Goal: Task Accomplishment & Management: Manage account settings

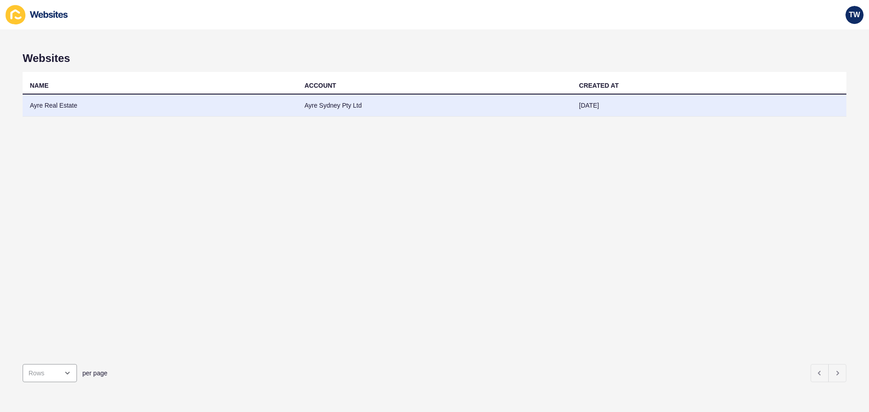
click at [65, 105] on td "Ayre Real Estate" at bounding box center [160, 106] width 275 height 22
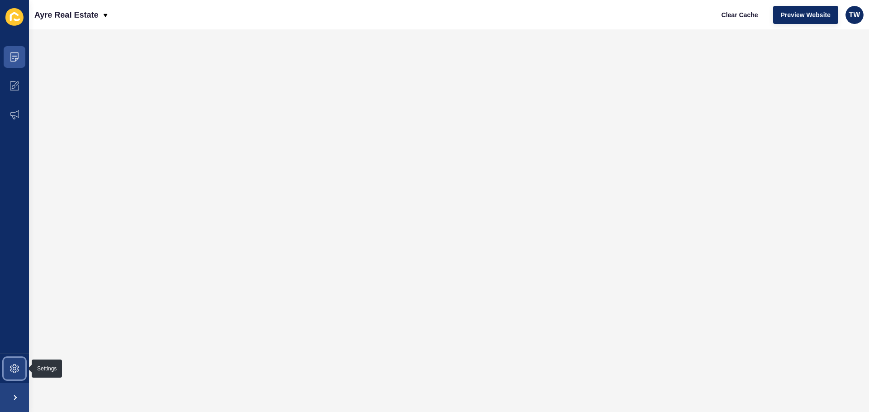
click at [19, 366] on span at bounding box center [14, 368] width 29 height 29
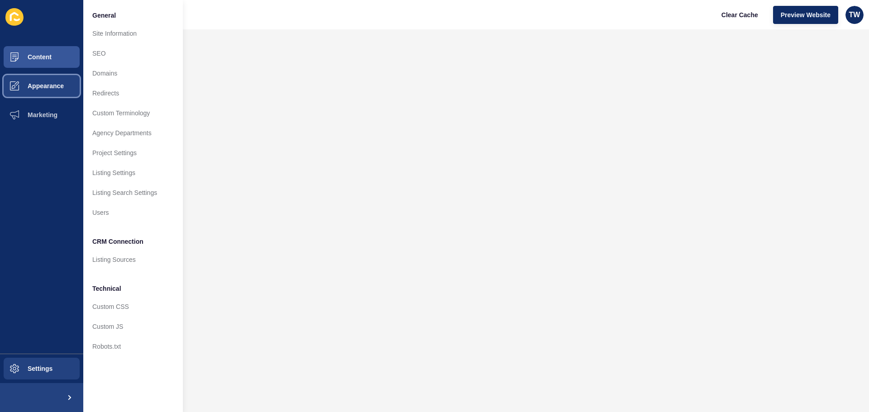
click at [32, 86] on span "Appearance" at bounding box center [31, 85] width 65 height 7
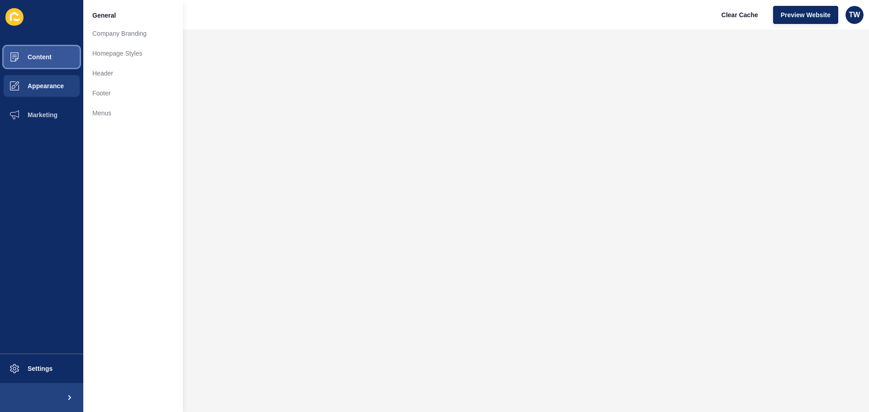
click at [34, 59] on span "Content" at bounding box center [25, 56] width 53 height 7
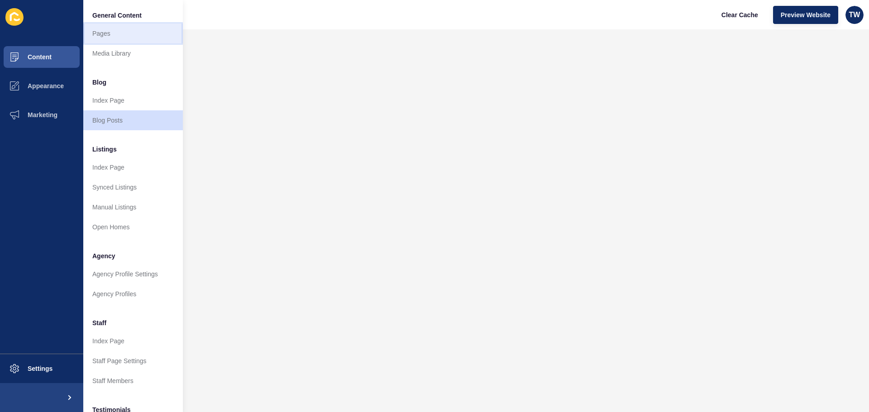
click at [129, 25] on link "Pages" at bounding box center [133, 34] width 100 height 20
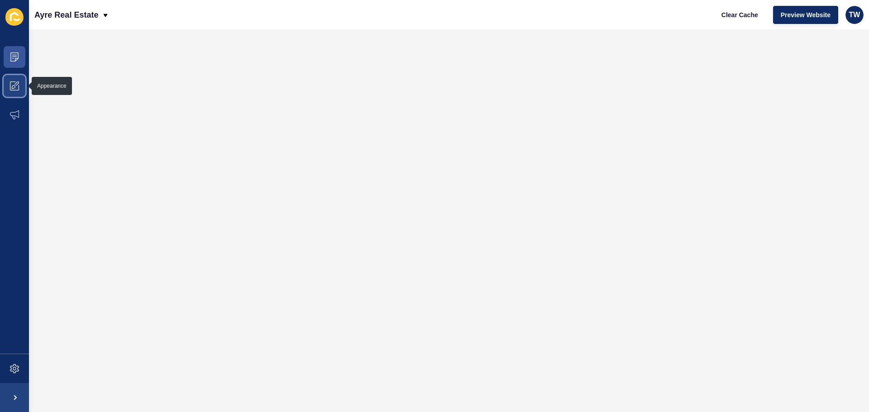
click at [21, 92] on span at bounding box center [14, 85] width 29 height 29
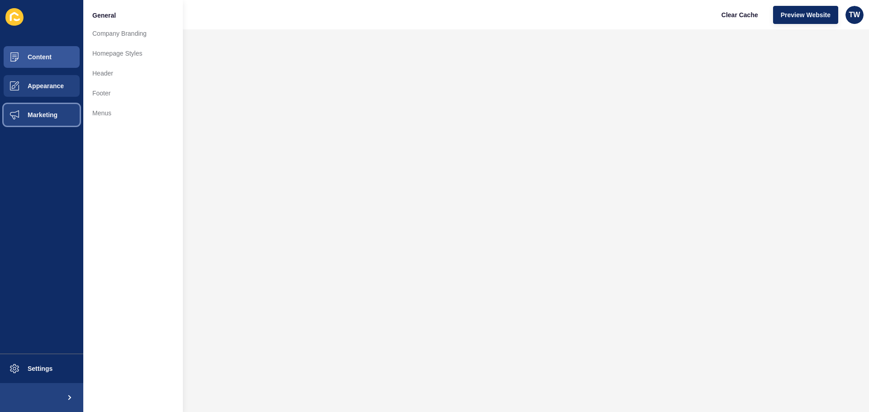
click at [50, 109] on button "Marketing" at bounding box center [41, 114] width 83 height 29
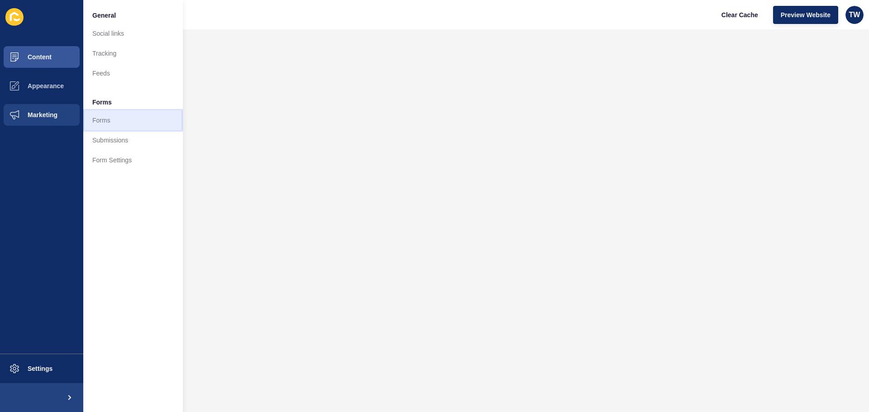
click at [103, 128] on link "Forms" at bounding box center [133, 120] width 100 height 20
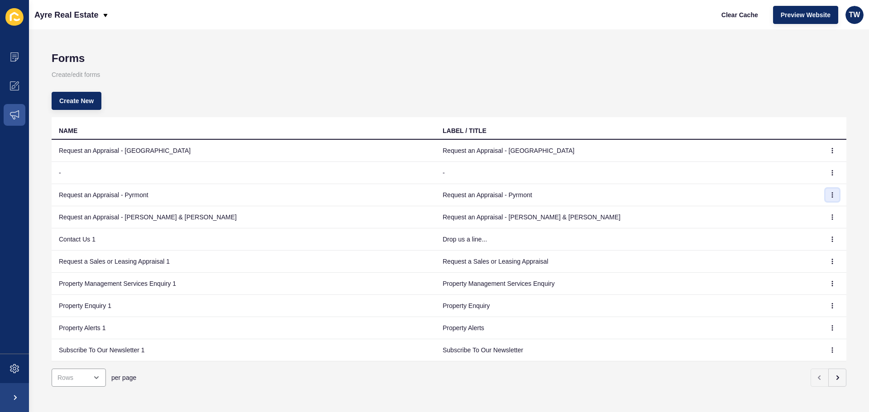
click at [829, 194] on icon "button" at bounding box center [831, 194] width 5 height 5
click at [126, 199] on td "Request an Appraisal - Pyrmont" at bounding box center [244, 195] width 384 height 22
click at [127, 199] on td "Request an Appraisal - Pyrmont" at bounding box center [244, 195] width 384 height 22
click at [156, 195] on td "Request an Appraisal - Pyrmont" at bounding box center [244, 195] width 384 height 22
click at [830, 195] on button "button" at bounding box center [832, 195] width 14 height 13
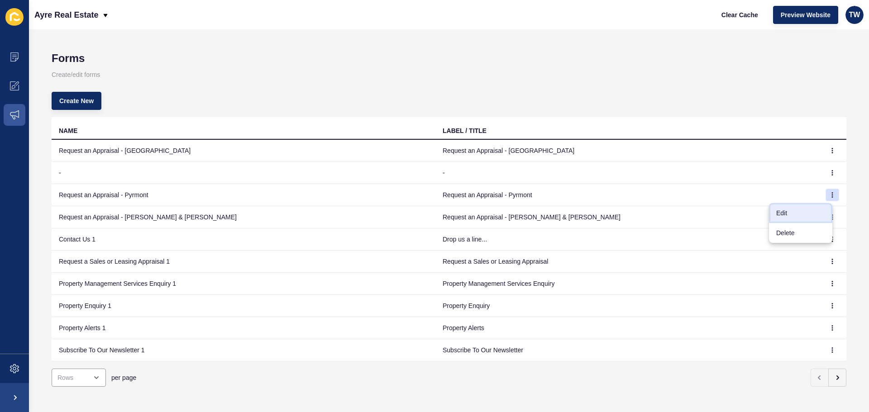
click at [823, 214] on link "Edit" at bounding box center [800, 213] width 63 height 20
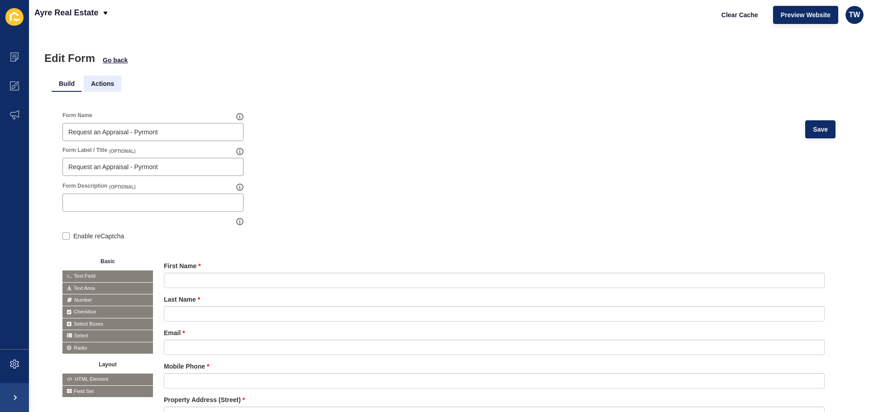
click at [115, 85] on li "Actions" at bounding box center [103, 84] width 38 height 16
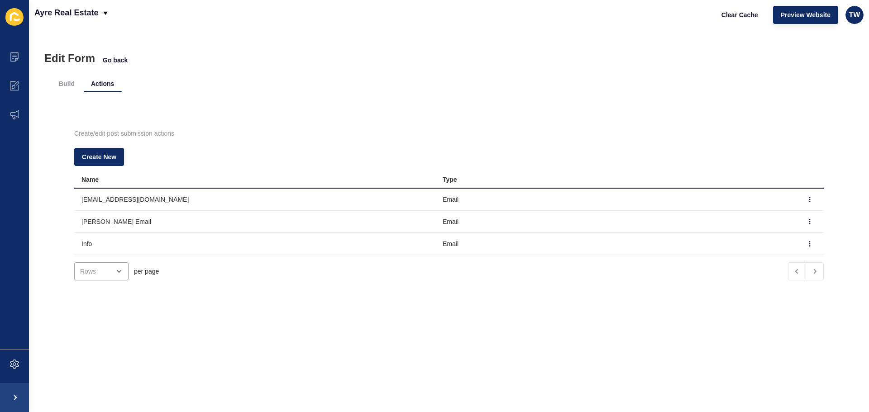
click at [107, 56] on div "Edit Form Go back" at bounding box center [448, 58] width 809 height 13
click at [122, 62] on span "Go back" at bounding box center [115, 60] width 25 height 9
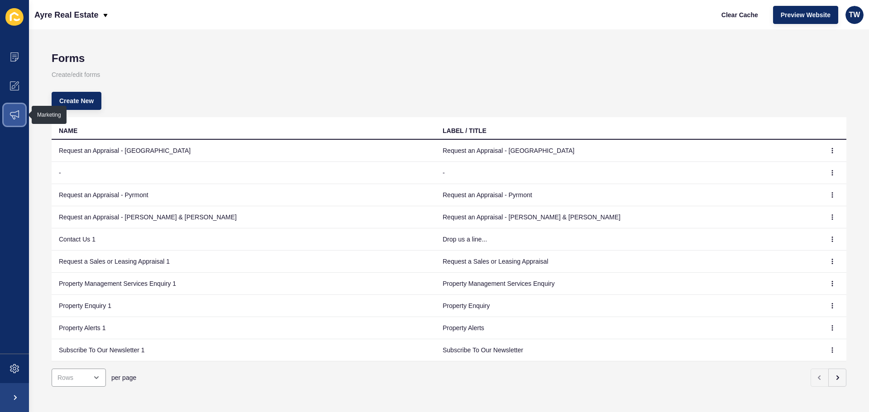
click at [15, 116] on icon at bounding box center [14, 114] width 9 height 9
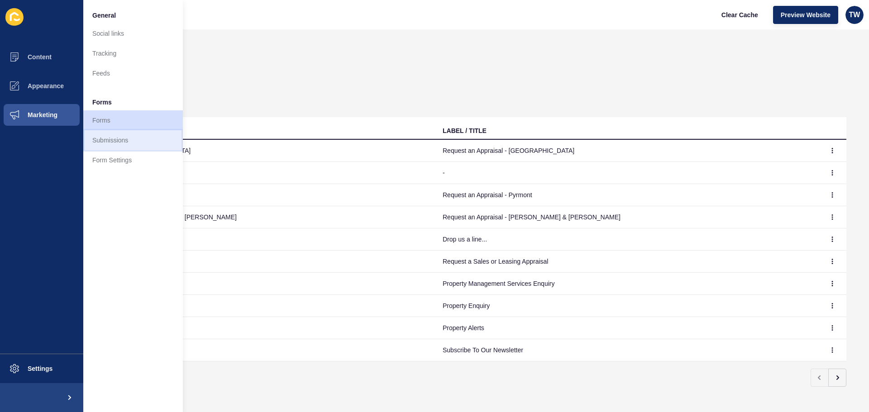
click at [141, 138] on link "Submissions" at bounding box center [133, 140] width 100 height 20
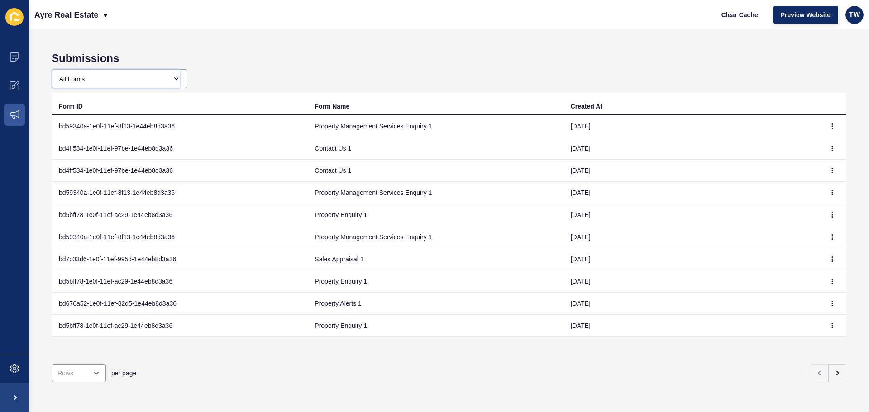
click at [149, 84] on select "All Forms Request an Appraisal - [GEOGRAPHIC_DATA] form Request an Appraisal - …" at bounding box center [116, 79] width 128 height 18
select select "47bb572e-57bf-11f0-82fb-3ee216745106"
click at [52, 70] on select "All Forms Request an Appraisal - [GEOGRAPHIC_DATA] form Request an Appraisal - …" at bounding box center [116, 79] width 128 height 18
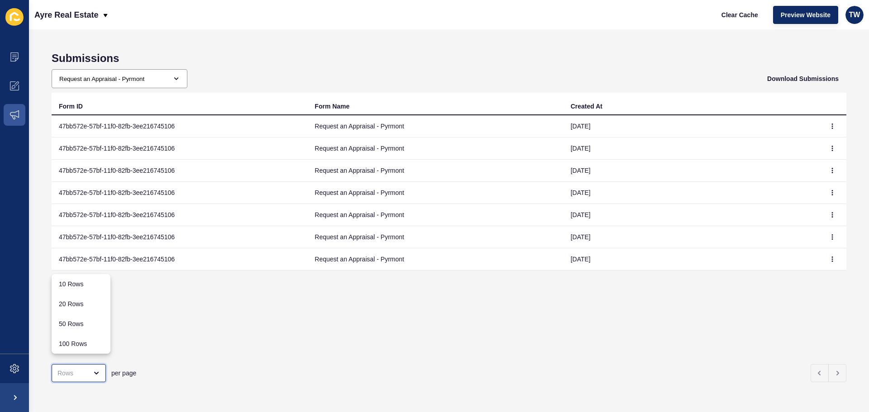
click at [92, 371] on div "close menu" at bounding box center [79, 373] width 54 height 18
click at [93, 351] on div "100 Rows" at bounding box center [81, 344] width 59 height 20
type input "100 Rows"
click at [832, 127] on icon "button" at bounding box center [832, 126] width 0 height 5
click at [788, 147] on link "View" at bounding box center [800, 144] width 63 height 20
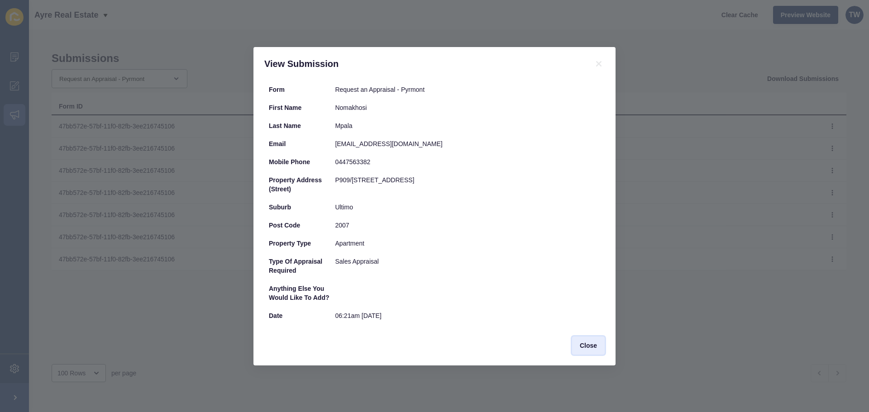
click at [590, 344] on span "Close" at bounding box center [588, 345] width 17 height 9
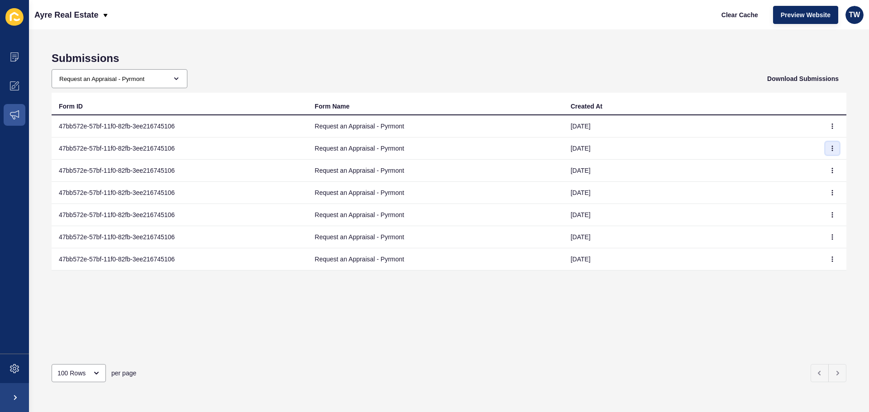
click at [829, 149] on icon "button" at bounding box center [831, 148] width 5 height 5
click at [793, 173] on link "View" at bounding box center [800, 167] width 63 height 20
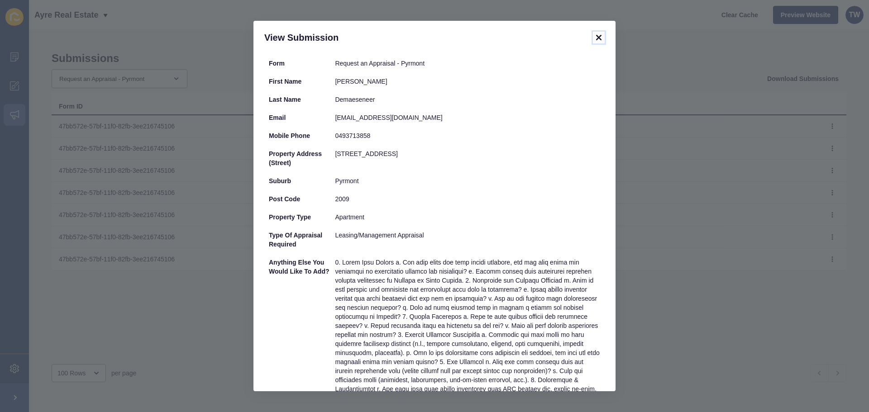
click at [600, 38] on icon at bounding box center [598, 37] width 11 height 11
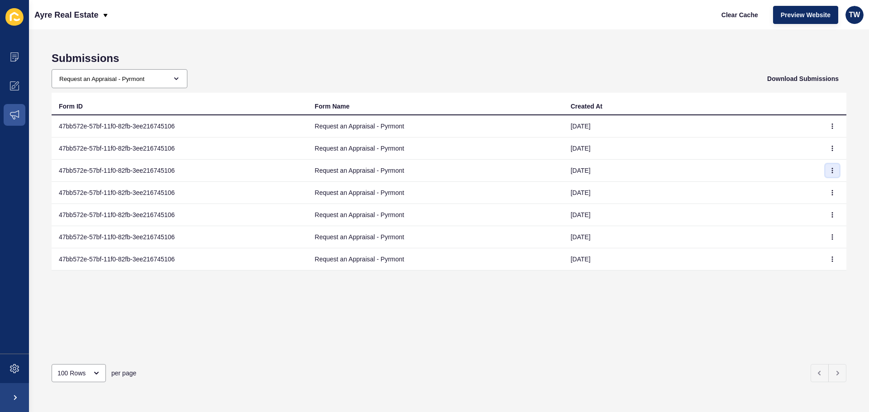
click at [829, 173] on icon "button" at bounding box center [831, 170] width 5 height 5
click at [795, 187] on link "View" at bounding box center [800, 189] width 63 height 20
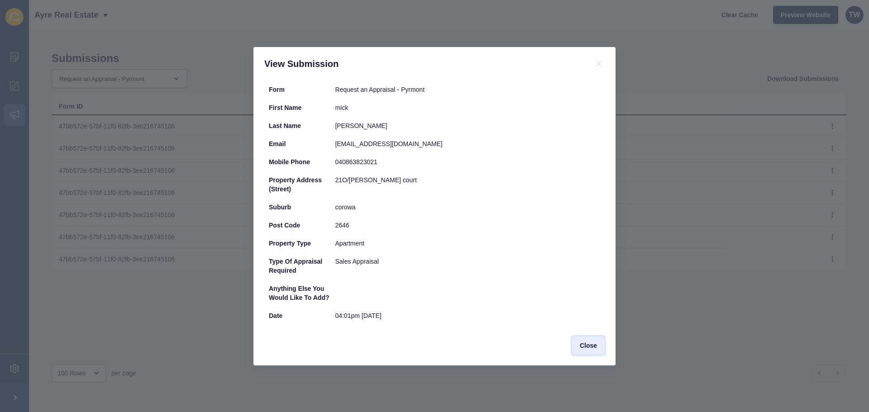
click at [598, 346] on button "Close" at bounding box center [588, 346] width 33 height 18
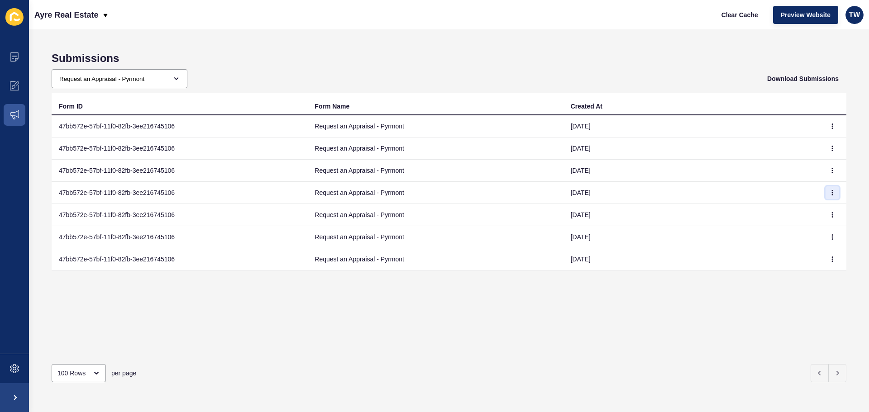
click at [828, 193] on button "button" at bounding box center [832, 192] width 14 height 13
click at [784, 213] on link "View" at bounding box center [800, 211] width 63 height 20
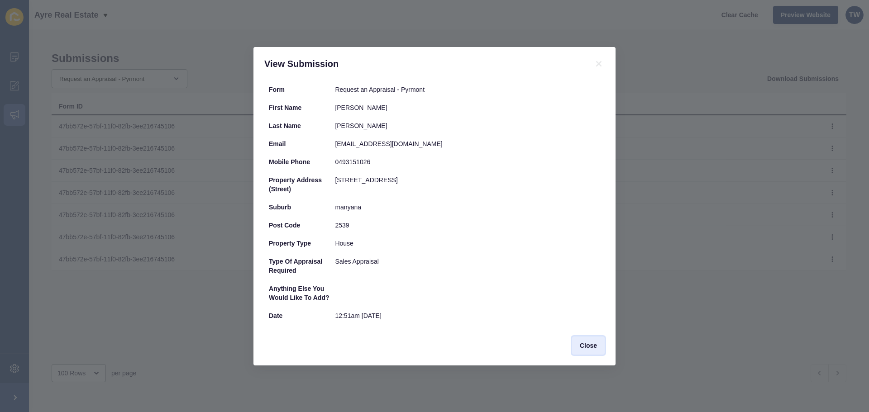
click at [586, 346] on span "Close" at bounding box center [588, 345] width 17 height 9
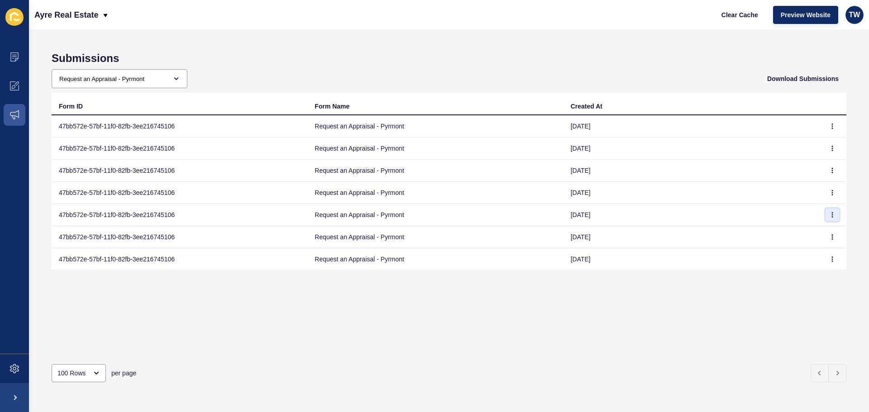
click at [830, 215] on button "button" at bounding box center [832, 215] width 14 height 13
click at [822, 227] on link "View" at bounding box center [800, 233] width 63 height 20
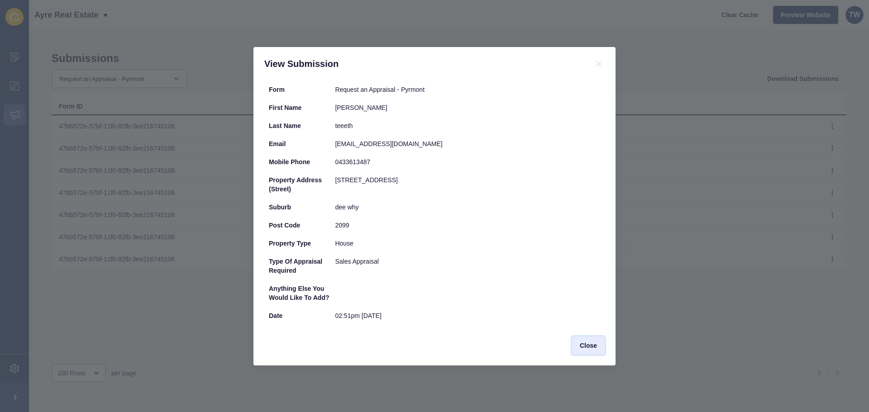
click at [581, 344] on span "Close" at bounding box center [588, 345] width 17 height 9
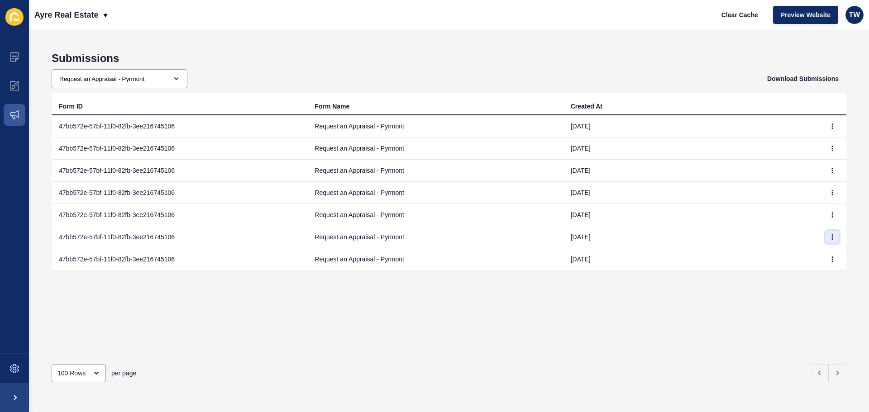
click at [825, 232] on button "button" at bounding box center [832, 237] width 14 height 13
click at [822, 252] on link "View" at bounding box center [800, 255] width 63 height 20
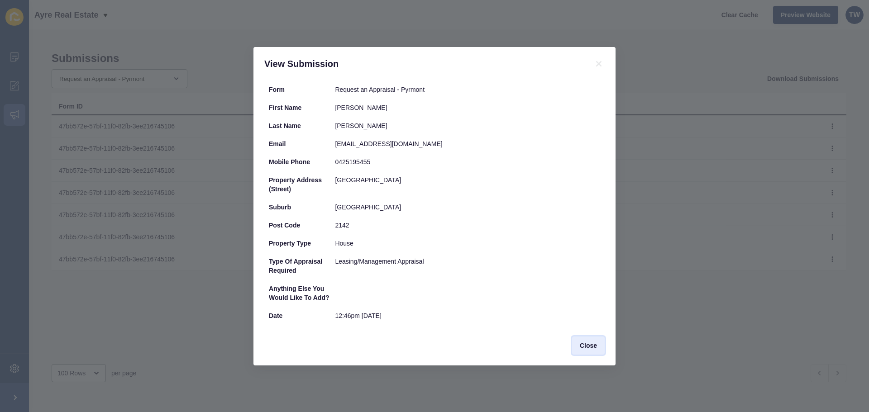
click at [587, 351] on button "Close" at bounding box center [588, 346] width 33 height 18
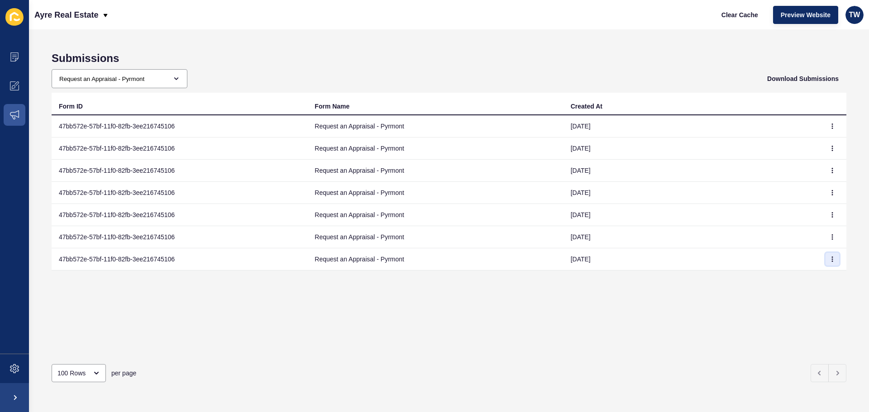
click at [829, 258] on icon "button" at bounding box center [831, 259] width 5 height 5
click at [817, 271] on link "View" at bounding box center [800, 277] width 63 height 20
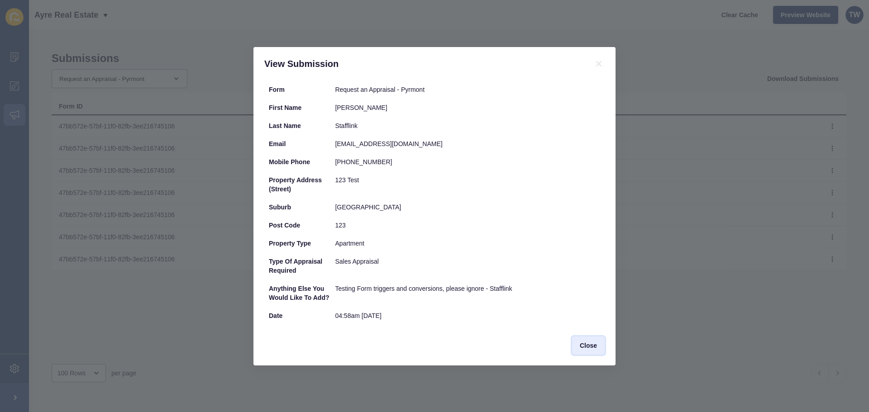
click at [589, 343] on span "Close" at bounding box center [588, 345] width 17 height 9
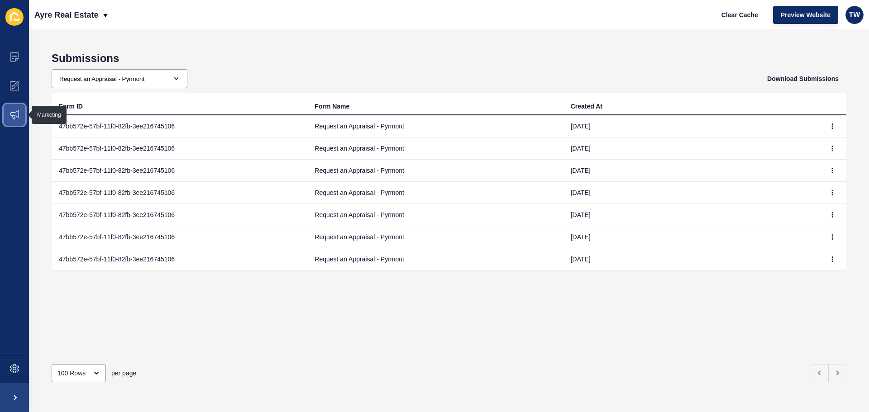
click at [14, 111] on icon at bounding box center [14, 114] width 9 height 9
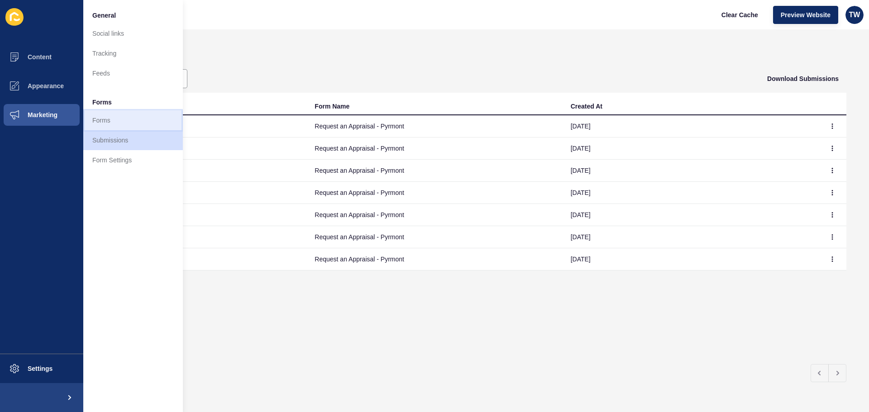
click at [157, 119] on link "Forms" at bounding box center [133, 120] width 100 height 20
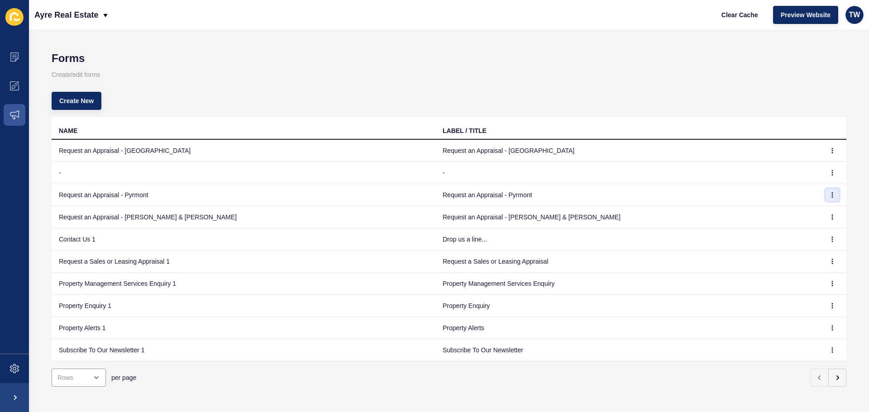
click at [825, 195] on button "button" at bounding box center [832, 195] width 14 height 13
click at [804, 218] on link "Edit" at bounding box center [800, 213] width 63 height 20
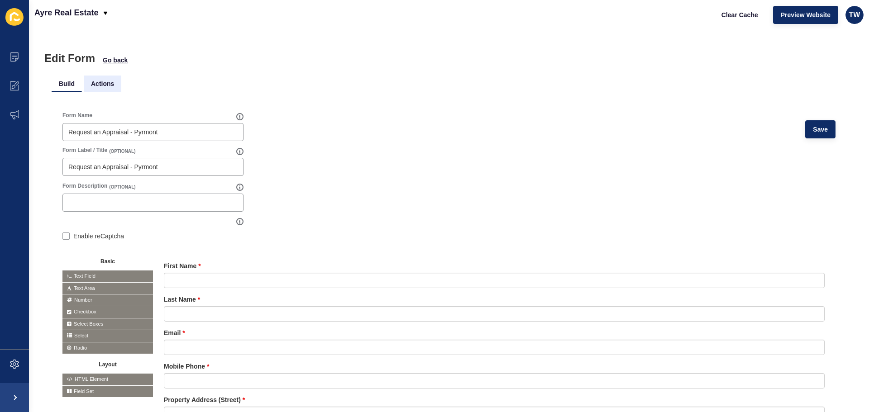
click at [93, 85] on li "Actions" at bounding box center [103, 84] width 38 height 16
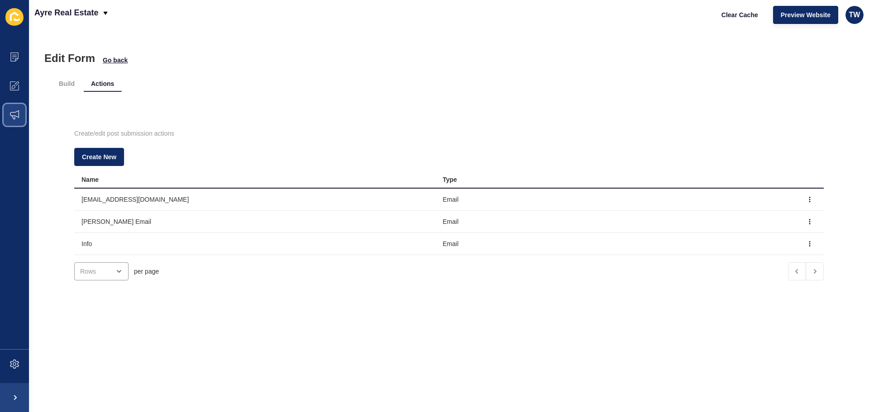
click at [16, 112] on icon at bounding box center [14, 114] width 9 height 9
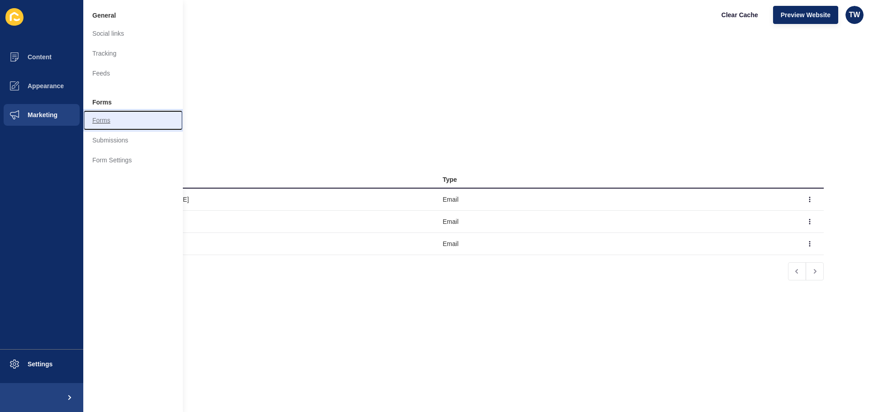
click at [109, 123] on link "Forms" at bounding box center [133, 120] width 100 height 20
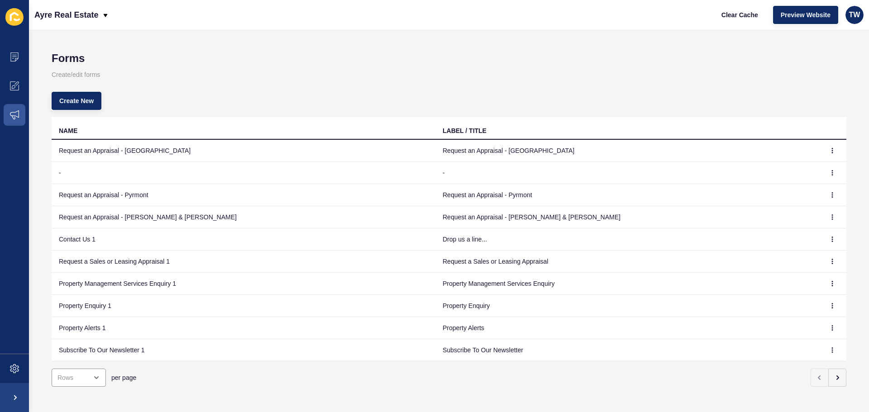
click at [124, 190] on td "Request an Appraisal - Pyrmont" at bounding box center [244, 195] width 384 height 22
click at [20, 116] on span at bounding box center [14, 114] width 29 height 29
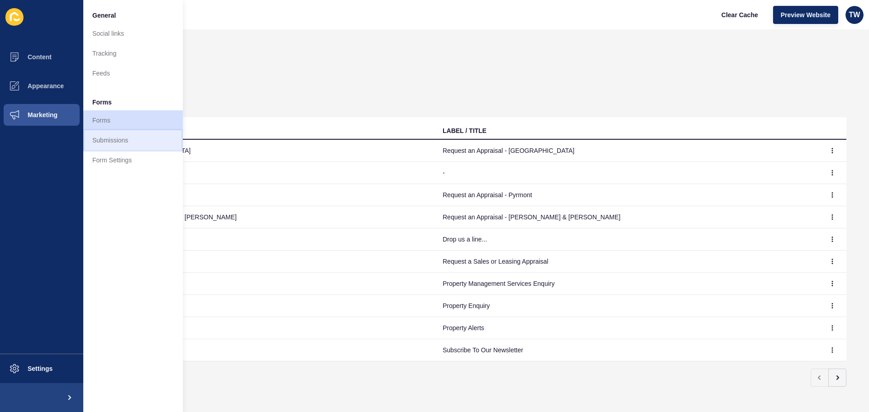
click at [105, 140] on link "Submissions" at bounding box center [133, 140] width 100 height 20
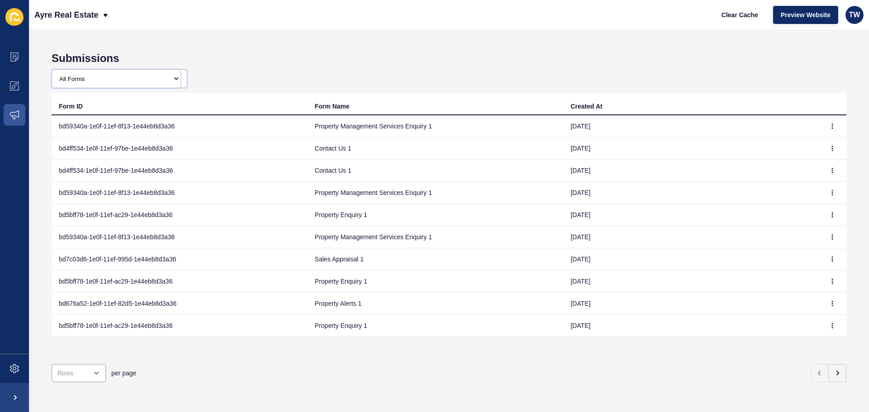
click at [158, 84] on select "All Forms Request an Appraisal - [GEOGRAPHIC_DATA] form Request an Appraisal - …" at bounding box center [116, 79] width 128 height 18
click at [52, 70] on select "All Forms Request an Appraisal - [GEOGRAPHIC_DATA] form Request an Appraisal - …" at bounding box center [116, 79] width 128 height 18
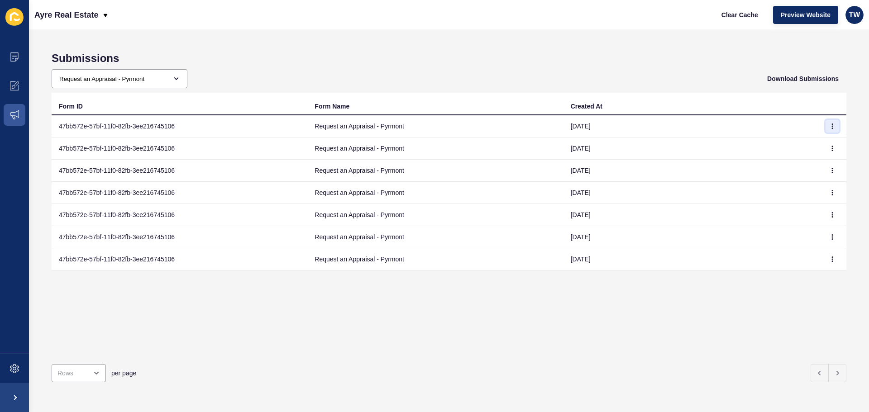
click at [829, 125] on icon "button" at bounding box center [831, 126] width 5 height 5
click at [814, 144] on link "View" at bounding box center [800, 144] width 63 height 20
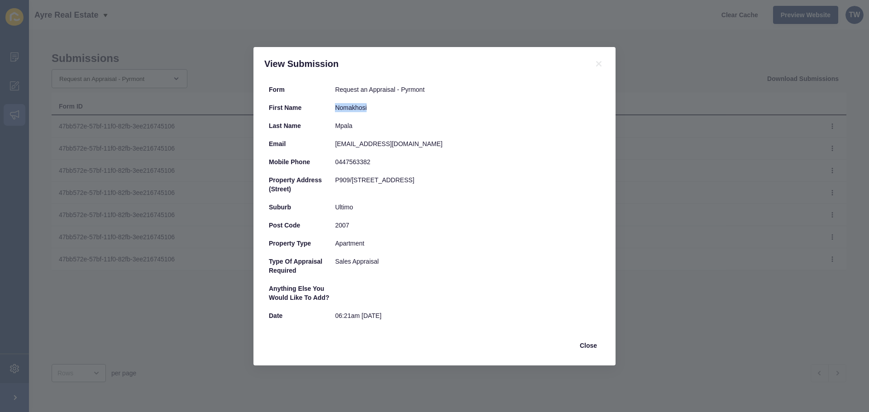
drag, startPoint x: 336, startPoint y: 107, endPoint x: 429, endPoint y: 107, distance: 93.2
click at [429, 107] on div "Nomakhosi" at bounding box center [467, 107] width 265 height 9
copy div "Nomakhosi"
click at [600, 349] on button "Close" at bounding box center [588, 346] width 33 height 18
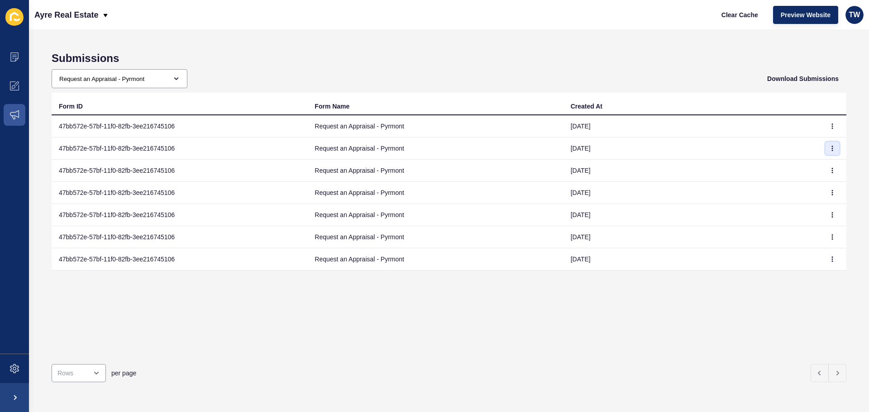
click at [829, 147] on icon "button" at bounding box center [831, 148] width 5 height 5
click at [802, 170] on link "View" at bounding box center [800, 167] width 63 height 20
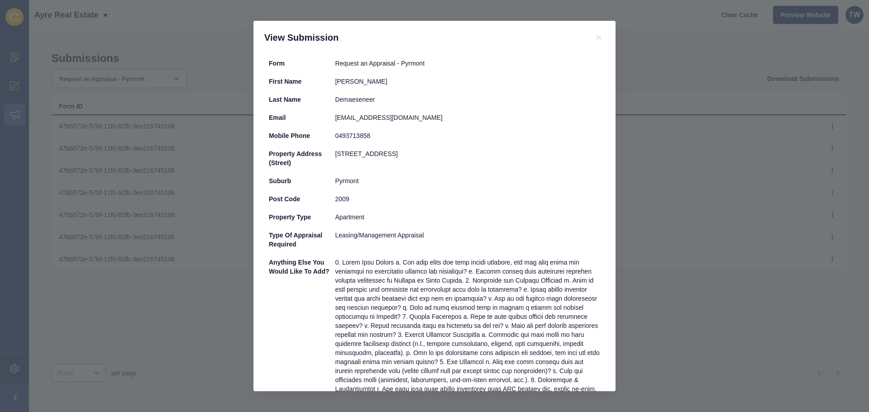
click at [333, 99] on div "Last Name" at bounding box center [302, 99] width 66 height 9
drag, startPoint x: 335, startPoint y: 99, endPoint x: 384, endPoint y: 97, distance: 48.9
click at [386, 98] on div "Demaeseneer" at bounding box center [467, 99] width 265 height 9
copy div "Demaeseneer"
click at [456, 105] on div "Last Name Demaeseneer" at bounding box center [434, 99] width 340 height 18
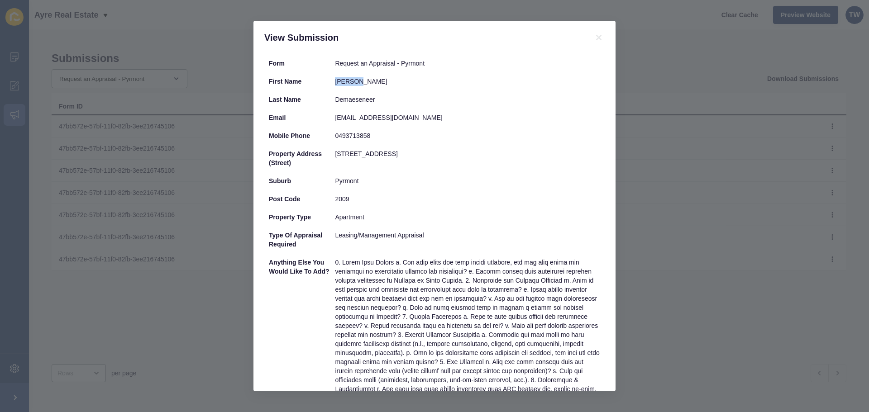
drag, startPoint x: 333, startPoint y: 81, endPoint x: 364, endPoint y: 85, distance: 30.9
click at [364, 85] on div "First Name [PERSON_NAME]" at bounding box center [434, 81] width 340 height 18
copy div "[PERSON_NAME]"
click at [436, 121] on div "[EMAIL_ADDRESS][DOMAIN_NAME]" at bounding box center [467, 117] width 265 height 9
drag, startPoint x: 417, startPoint y: 119, endPoint x: 307, endPoint y: 116, distance: 110.0
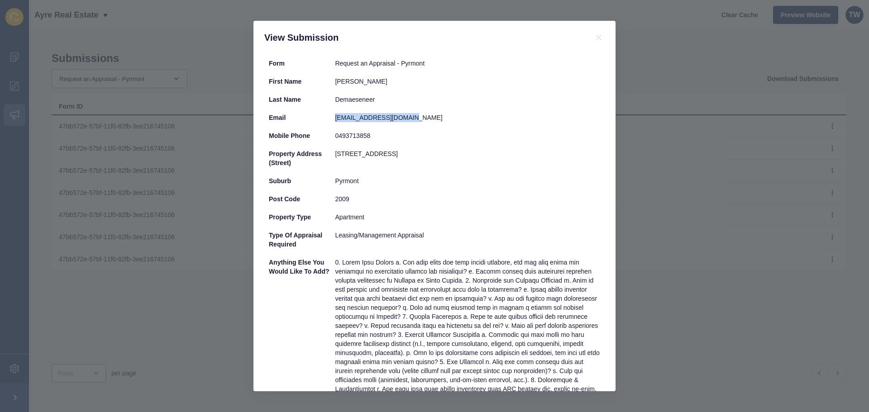
click at [307, 116] on div "Email [EMAIL_ADDRESS][DOMAIN_NAME]" at bounding box center [434, 118] width 340 height 18
copy div "[EMAIL_ADDRESS][DOMAIN_NAME]"
click at [696, 97] on div "View Submission Form Request an Appraisal - Pyrmont First Name [PERSON_NAME] La…" at bounding box center [434, 206] width 869 height 412
click at [600, 34] on icon at bounding box center [598, 37] width 11 height 11
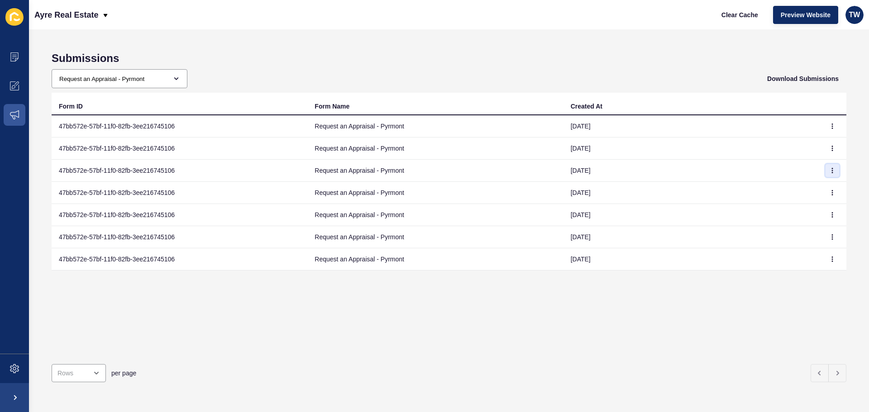
click at [829, 171] on button "button" at bounding box center [832, 170] width 14 height 13
click at [798, 190] on link "View" at bounding box center [800, 189] width 63 height 20
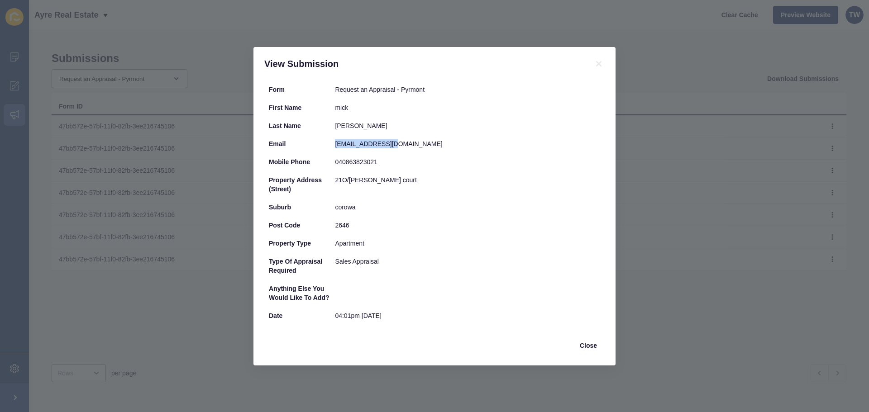
drag, startPoint x: 335, startPoint y: 143, endPoint x: 416, endPoint y: 138, distance: 80.7
click at [416, 138] on div "Email [EMAIL_ADDRESS][DOMAIN_NAME]" at bounding box center [434, 144] width 340 height 18
copy div "[EMAIL_ADDRESS][DOMAIN_NAME]"
click at [599, 62] on icon at bounding box center [598, 63] width 5 height 5
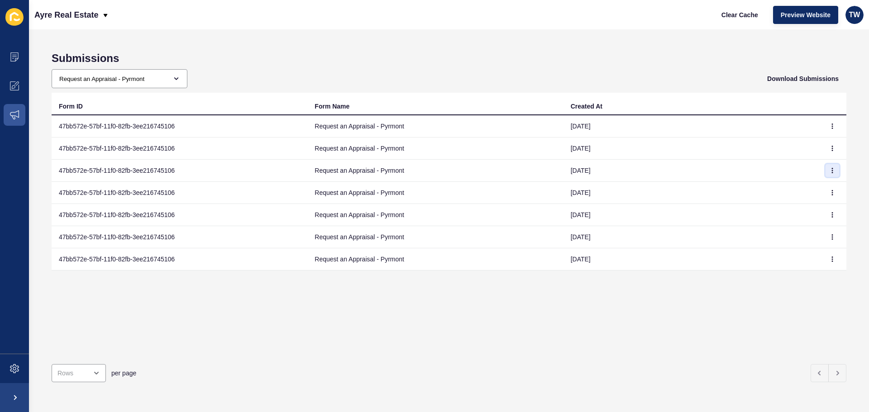
click at [832, 171] on icon "button" at bounding box center [832, 170] width 0 height 5
click at [791, 189] on link "View" at bounding box center [800, 189] width 63 height 20
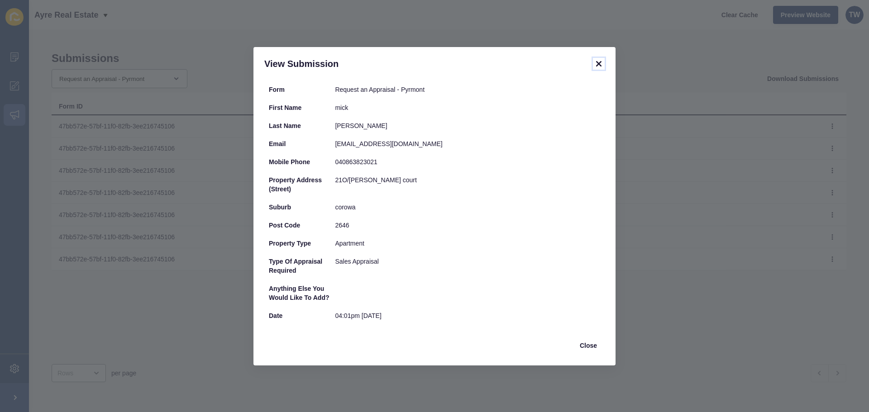
click at [594, 63] on icon at bounding box center [598, 63] width 11 height 11
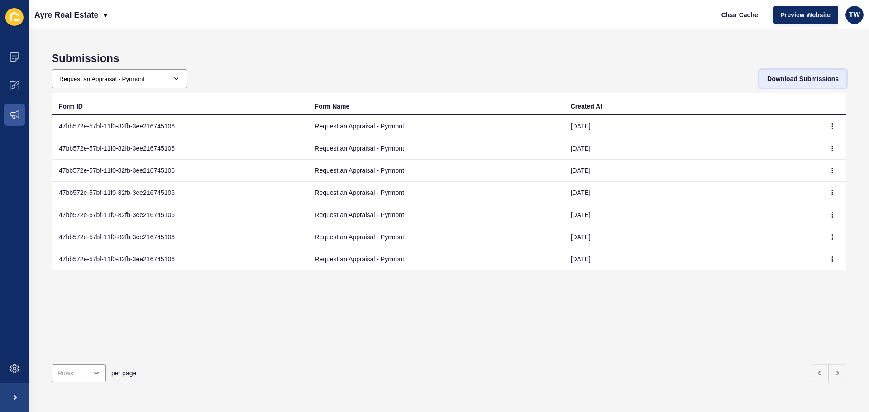
click at [795, 81] on span "Download Submissions" at bounding box center [802, 78] width 71 height 9
click at [161, 82] on select "All Forms Request an Appraisal - [GEOGRAPHIC_DATA] form Request an Appraisal - …" at bounding box center [116, 79] width 128 height 18
select select "bd59340a-1e0f-11ef-8f13-1e44eb8d3a36"
click at [52, 70] on select "All Forms Request an Appraisal - [GEOGRAPHIC_DATA] form Request an Appraisal - …" at bounding box center [116, 79] width 128 height 18
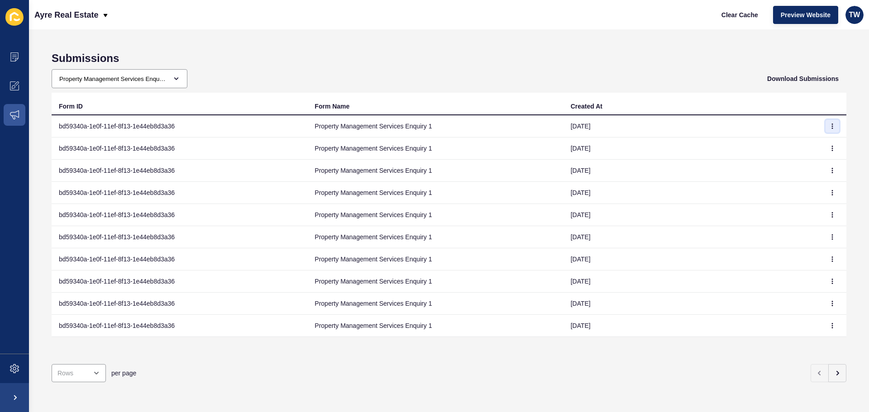
click at [829, 125] on icon "button" at bounding box center [831, 126] width 5 height 5
click at [796, 148] on link "View" at bounding box center [800, 144] width 63 height 20
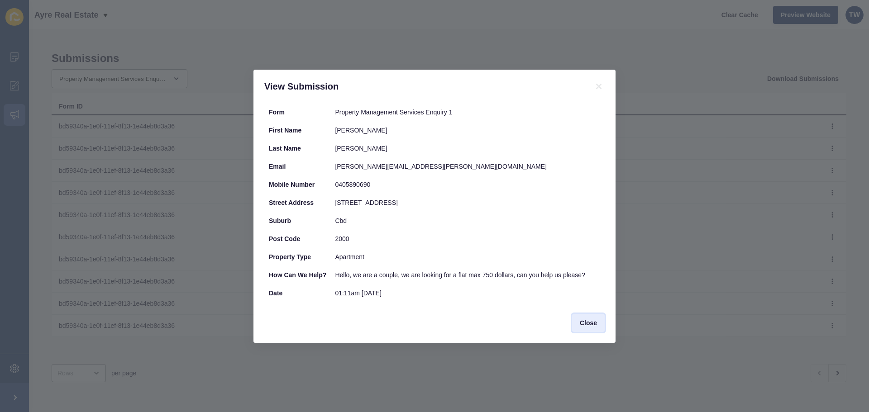
click at [589, 328] on span "Close" at bounding box center [588, 322] width 17 height 9
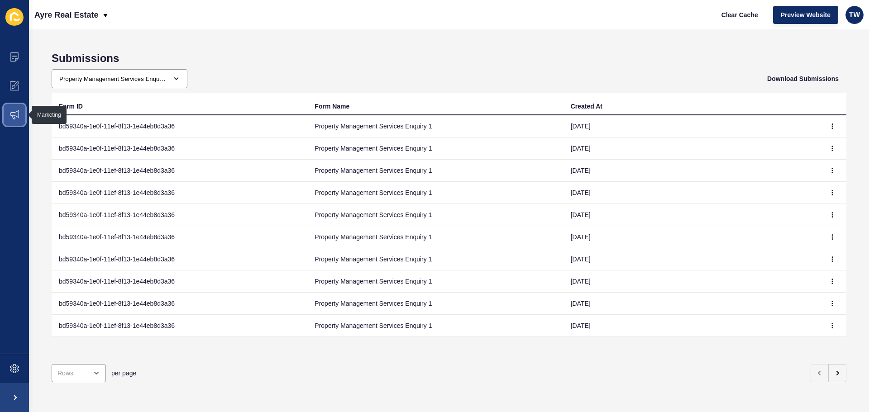
click at [17, 106] on span at bounding box center [14, 114] width 29 height 29
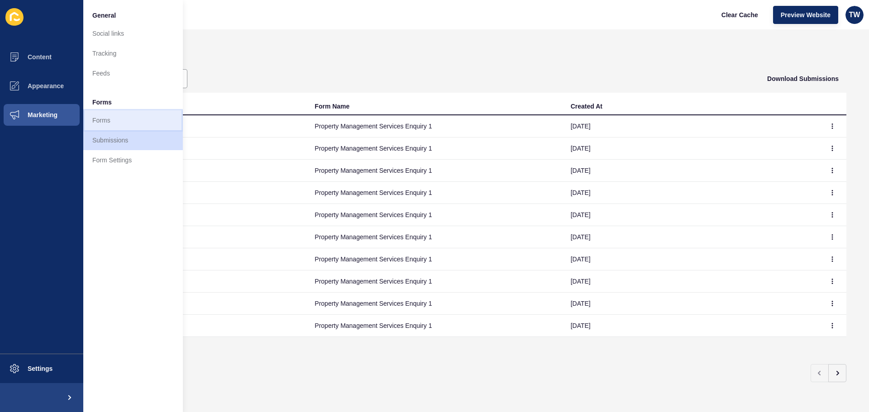
click at [108, 121] on link "Forms" at bounding box center [133, 120] width 100 height 20
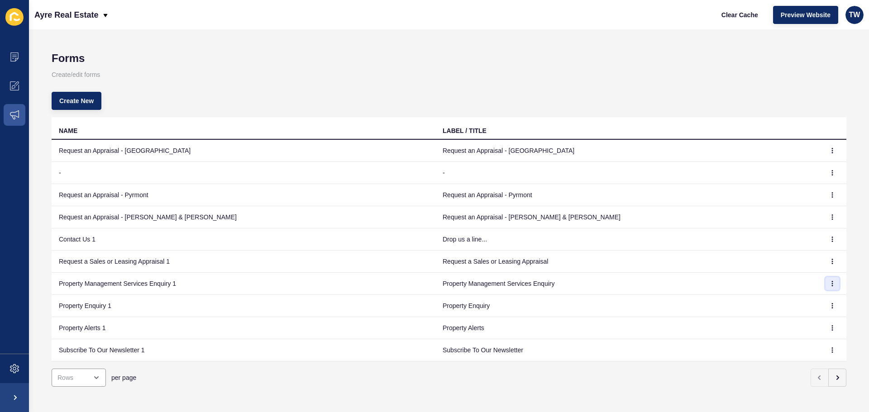
click at [830, 281] on button "button" at bounding box center [832, 283] width 14 height 13
click at [798, 301] on link "Edit" at bounding box center [800, 302] width 63 height 20
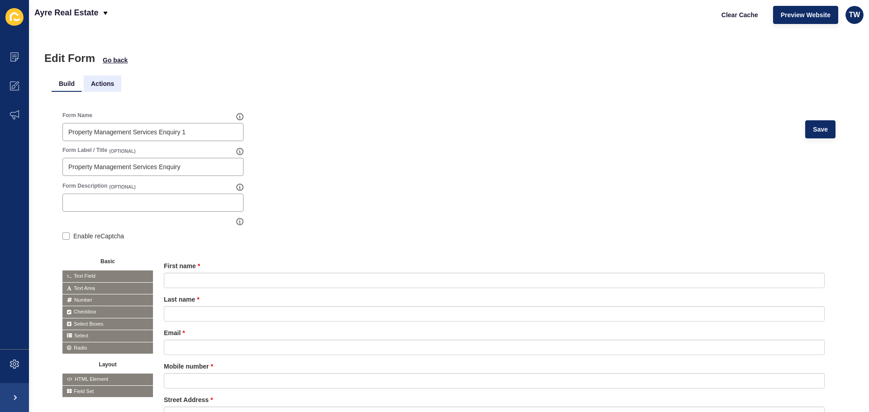
click at [97, 85] on li "Actions" at bounding box center [103, 84] width 38 height 16
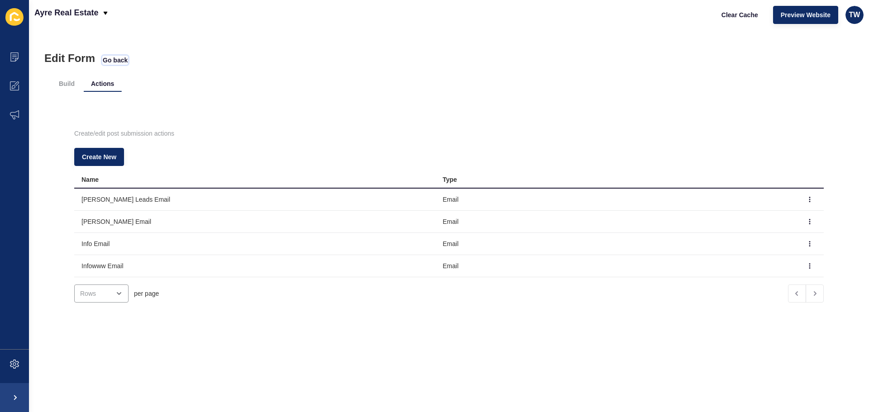
click at [118, 56] on span "Go back" at bounding box center [115, 60] width 25 height 9
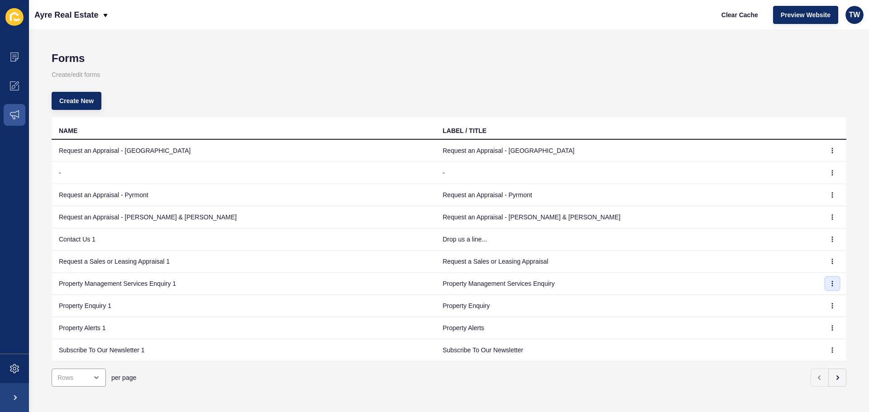
click at [825, 286] on button "button" at bounding box center [832, 283] width 14 height 13
click at [814, 301] on link "Edit" at bounding box center [800, 302] width 63 height 20
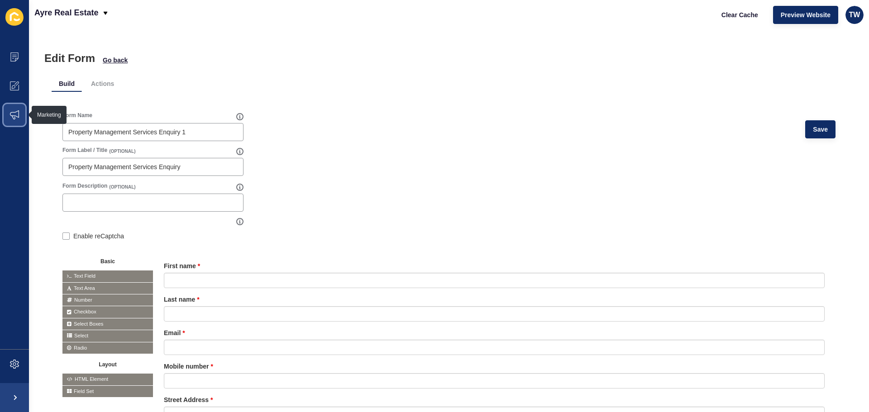
click at [24, 116] on span at bounding box center [14, 114] width 29 height 29
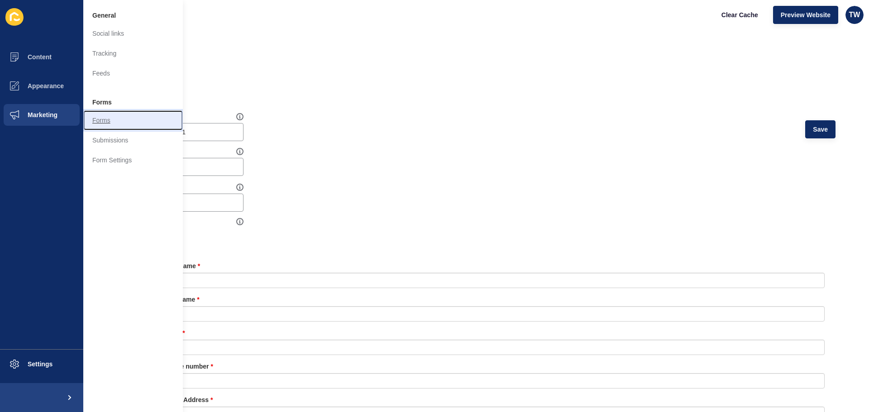
click at [108, 119] on link "Forms" at bounding box center [133, 120] width 100 height 20
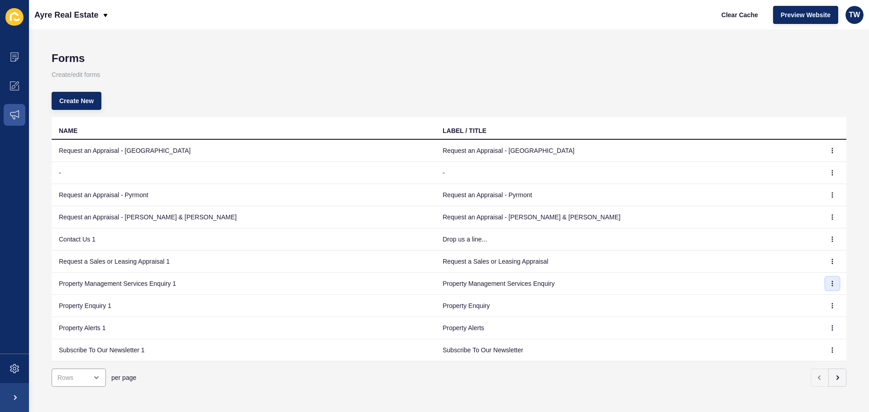
click at [825, 287] on button "button" at bounding box center [832, 283] width 14 height 13
click at [8, 113] on span at bounding box center [14, 114] width 29 height 29
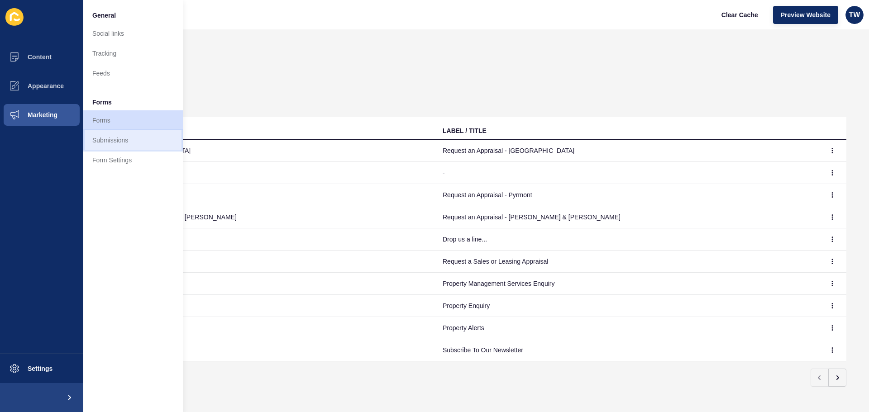
click at [140, 136] on link "Submissions" at bounding box center [133, 140] width 100 height 20
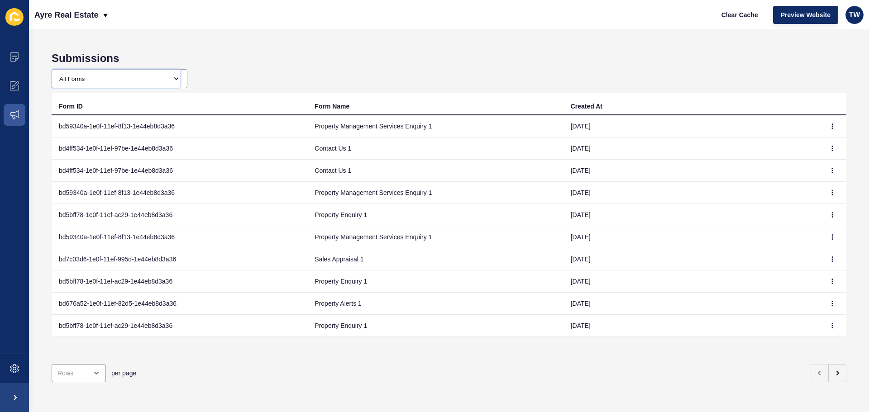
click at [147, 70] on select "All Forms Request an Appraisal - [GEOGRAPHIC_DATA] form Request an Appraisal - …" at bounding box center [116, 79] width 128 height 18
click at [52, 70] on select "All Forms Request an Appraisal - [GEOGRAPHIC_DATA] form Request an Appraisal - …" at bounding box center [116, 79] width 128 height 18
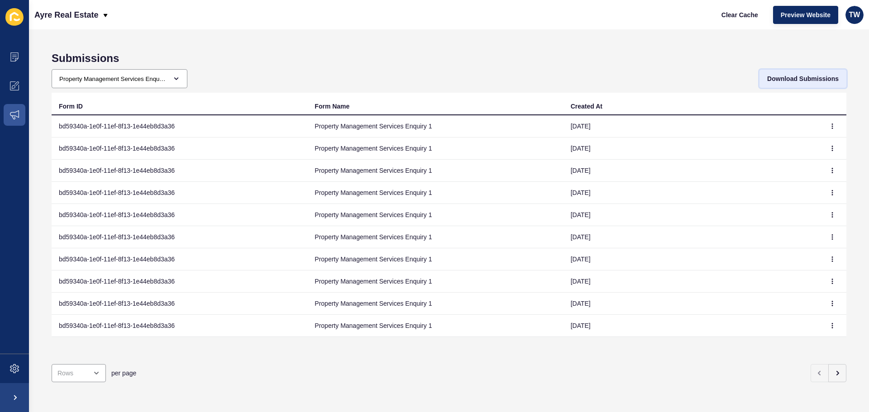
click at [787, 82] on span "Download Submissions" at bounding box center [802, 78] width 71 height 9
click at [146, 74] on select "All Forms Request an Appraisal - [GEOGRAPHIC_DATA] form Request an Appraisal - …" at bounding box center [116, 79] width 128 height 18
select select "bd99194e-1e0f-11ef-9c01-1e44eb8d3a36"
click at [52, 70] on select "All Forms Request an Appraisal - [GEOGRAPHIC_DATA] form Request an Appraisal - …" at bounding box center [116, 79] width 128 height 18
click at [800, 79] on span "Download Submissions" at bounding box center [802, 78] width 71 height 9
